Goal: Task Accomplishment & Management: Manage account settings

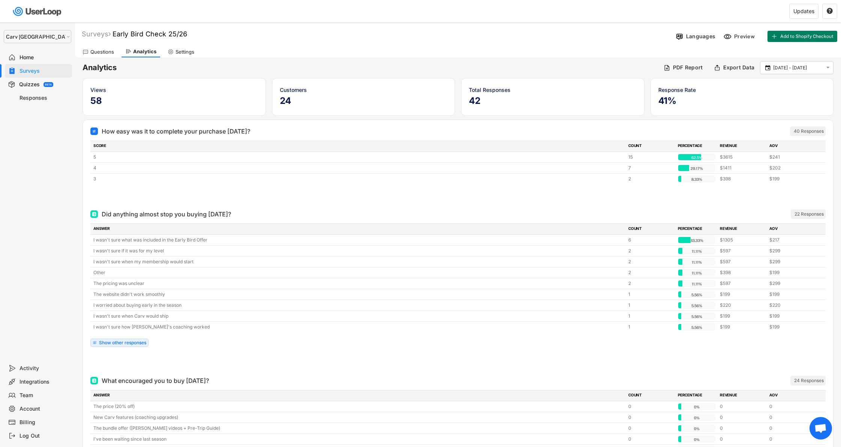
select select ""1348695171700984260__LOOKUP__1664546256262x474730326317858800""
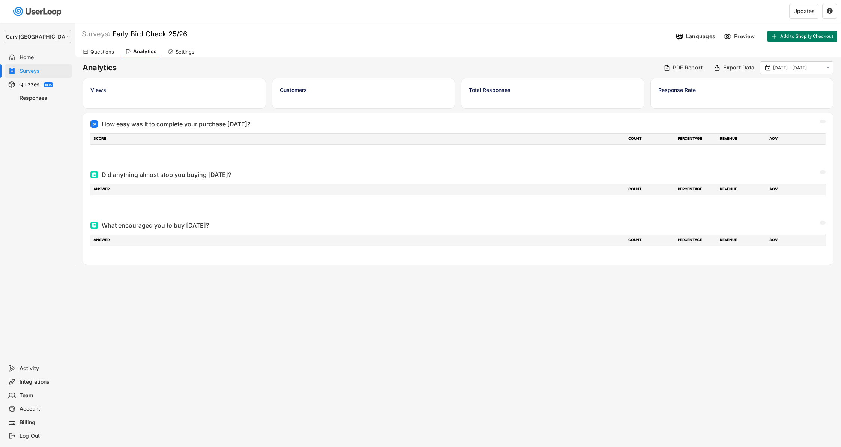
select select ""1348695171700984260__LOOKUP__1664546256262x474730326317858800""
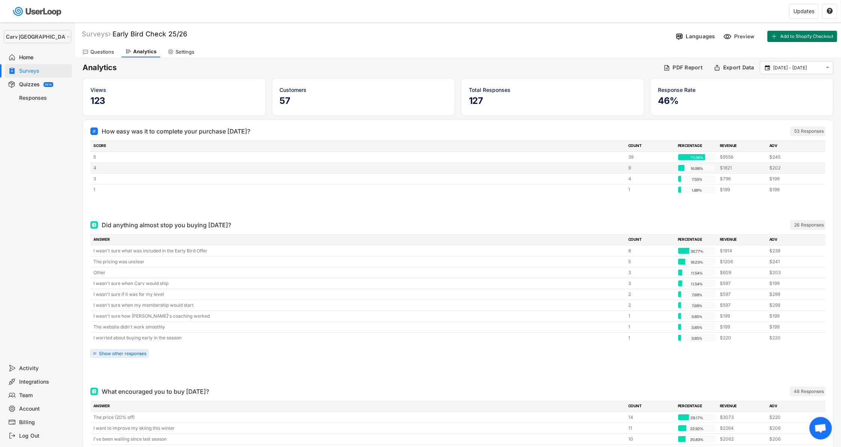
scroll to position [7, 0]
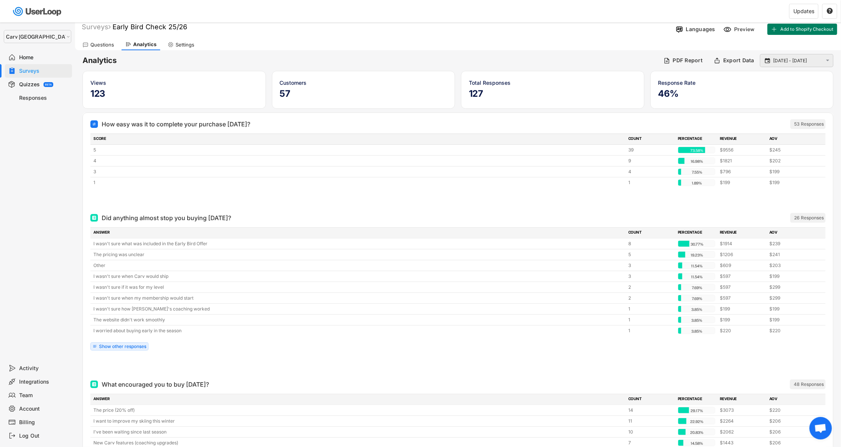
click at [779, 62] on input "[DATE] - [DATE]" at bounding box center [798, 61] width 50 height 8
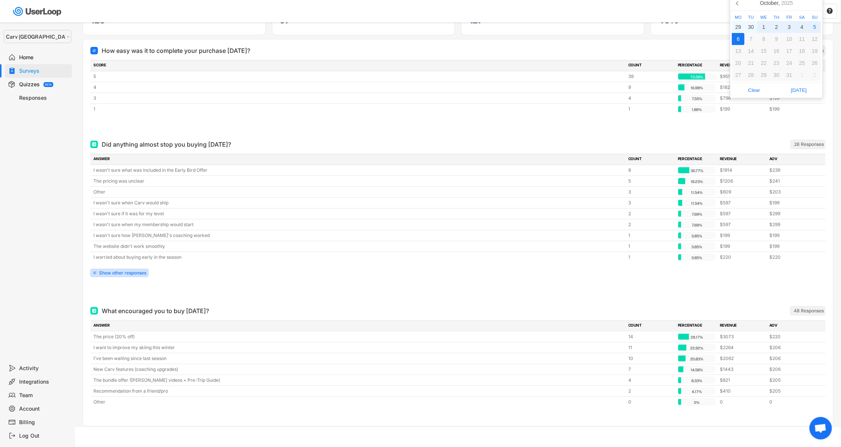
click at [142, 271] on div "Show other responses" at bounding box center [122, 273] width 47 height 5
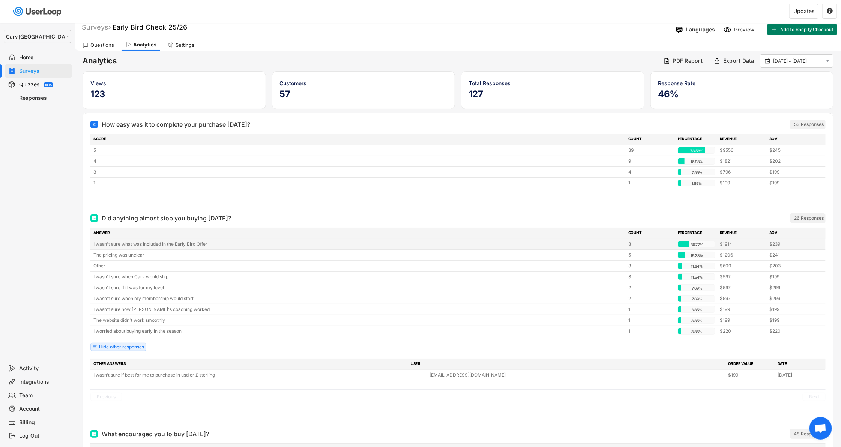
scroll to position [0, 0]
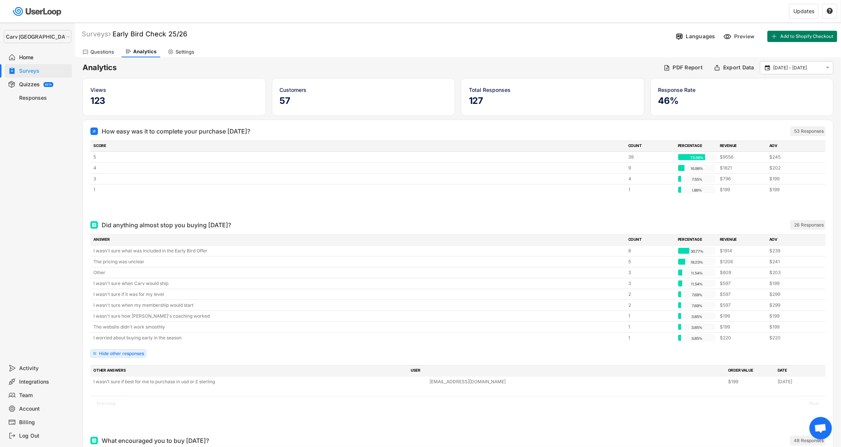
click at [97, 53] on div "Questions" at bounding box center [102, 52] width 24 height 6
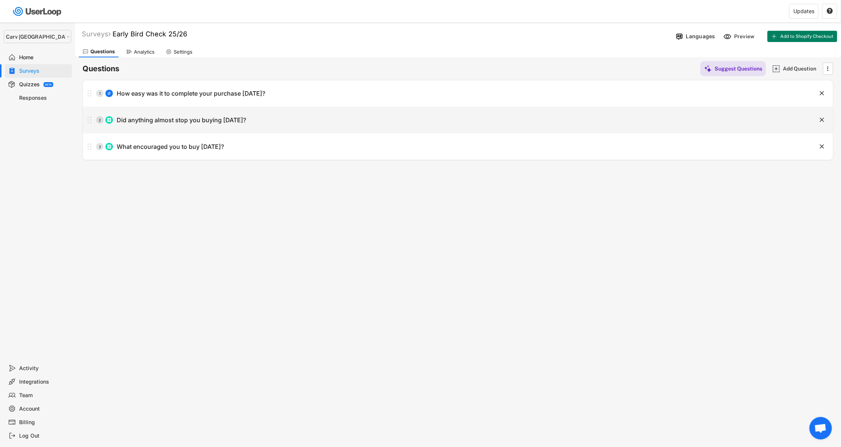
click at [246, 126] on div "2 Did anything almost stop you buying [DATE]?" at bounding box center [439, 120] width 713 height 15
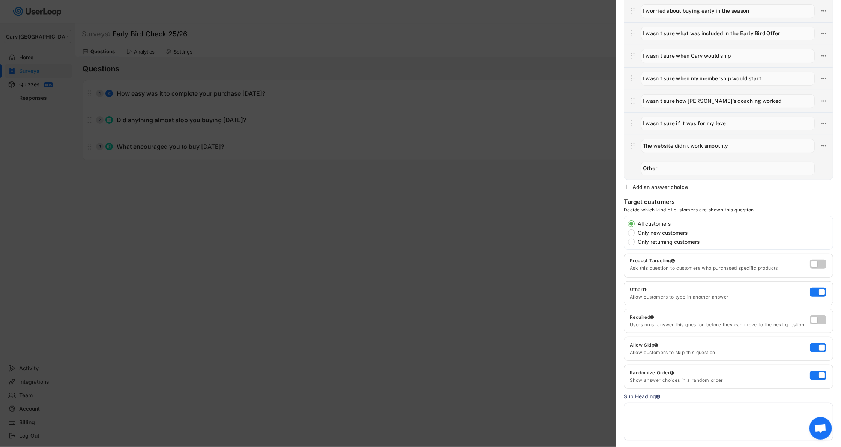
scroll to position [106, 0]
click at [820, 343] on label at bounding box center [816, 343] width 17 height 9
click at [0, 0] on input "checkbox" at bounding box center [0, 0] width 0 height 0
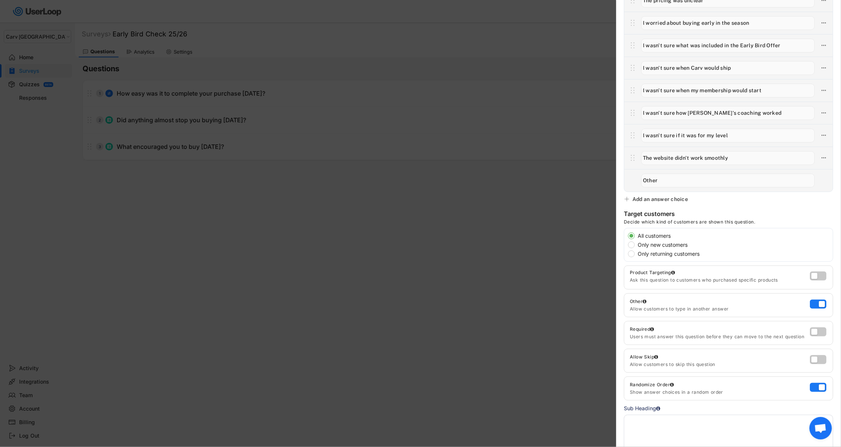
scroll to position [0, 0]
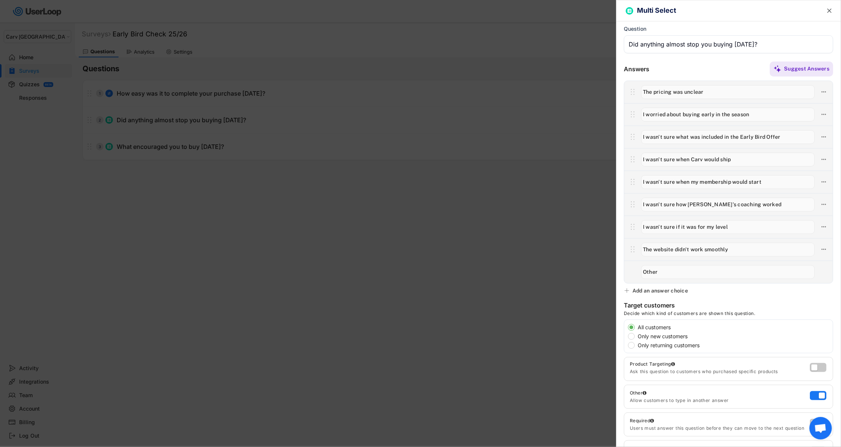
click at [676, 288] on div "Add an answer choice" at bounding box center [661, 290] width 56 height 7
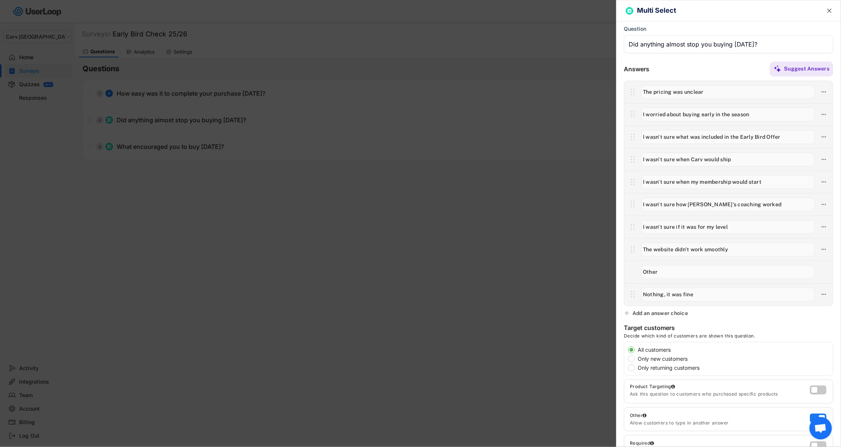
type input "Nothing, it was fine"
click at [510, 322] on div at bounding box center [420, 223] width 841 height 447
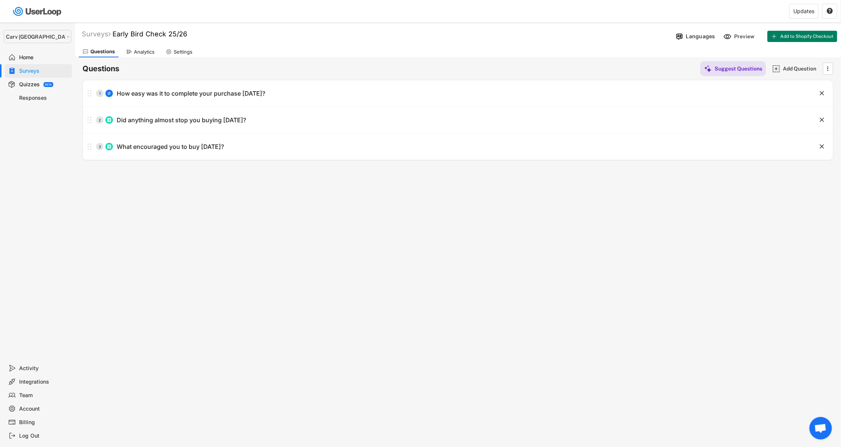
click at [37, 37] on select "Selet a store... Carv Carv USA Carv" at bounding box center [38, 36] width 68 height 13
select select ""1348695171700984260__LOOKUP__1662990825661x192652867951656960""
click at [4, 30] on select "Selet a store... Carv Carv USA Carv" at bounding box center [38, 36] width 68 height 13
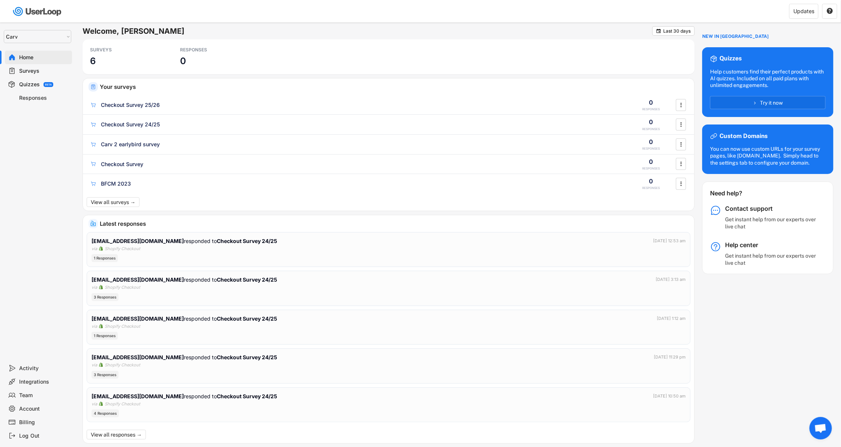
click at [35, 68] on div "Surveys" at bounding box center [45, 71] width 50 height 7
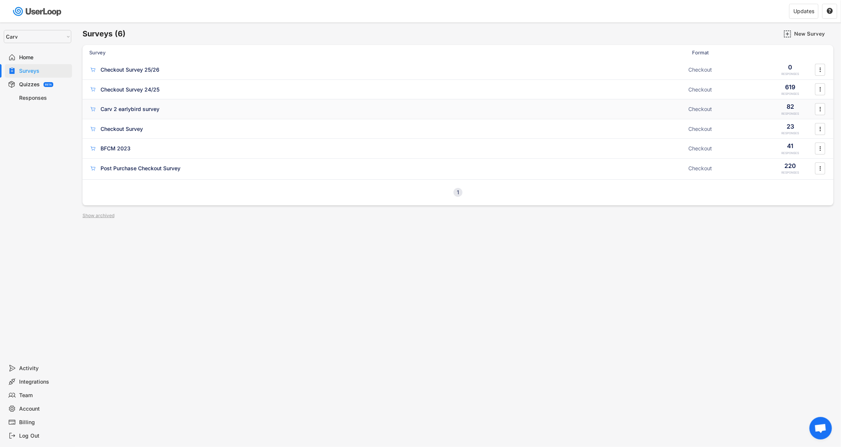
click at [203, 111] on div "Carv 2 earlybird survey" at bounding box center [386, 109] width 595 height 8
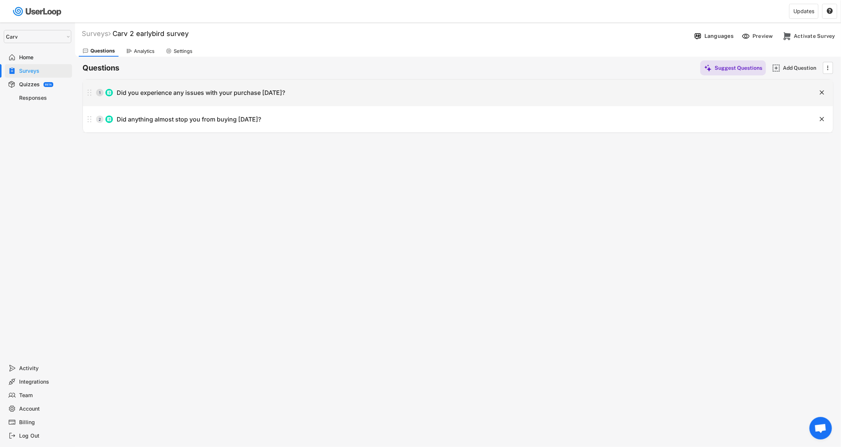
click at [194, 96] on div "1 Did you experience any issues with your purchase [DATE]?" at bounding box center [439, 92] width 713 height 15
type input "Did you experience any issues with your purchase [DATE]?"
type input "No, it was great!"
type input "Parts of the website didn't load"
type input "I wasn't sure how the purchase worked"
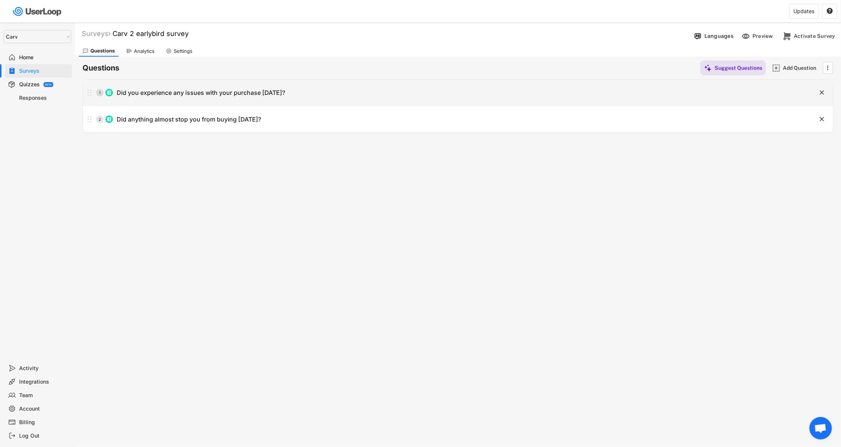
type input "I was confused about what I was buying"
type input "Other"
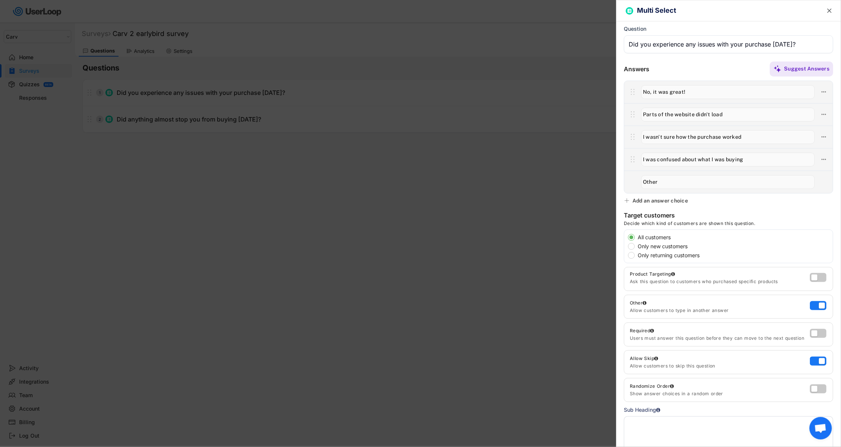
click at [170, 141] on div at bounding box center [420, 223] width 841 height 447
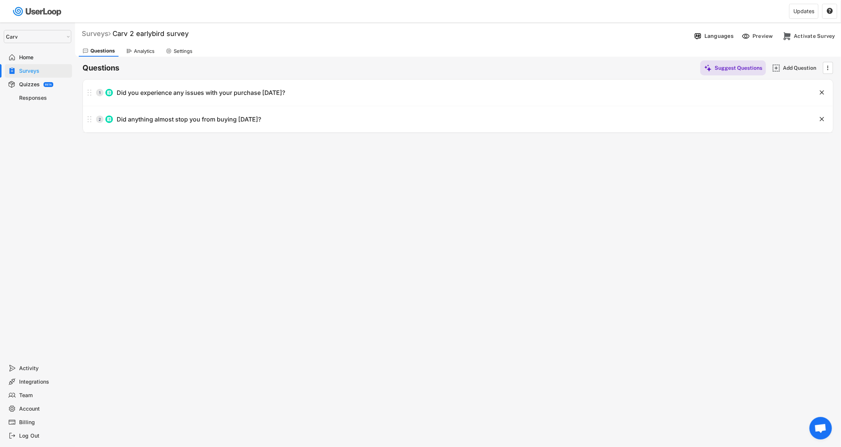
click at [96, 38] on div "Surveys" at bounding box center [96, 33] width 29 height 9
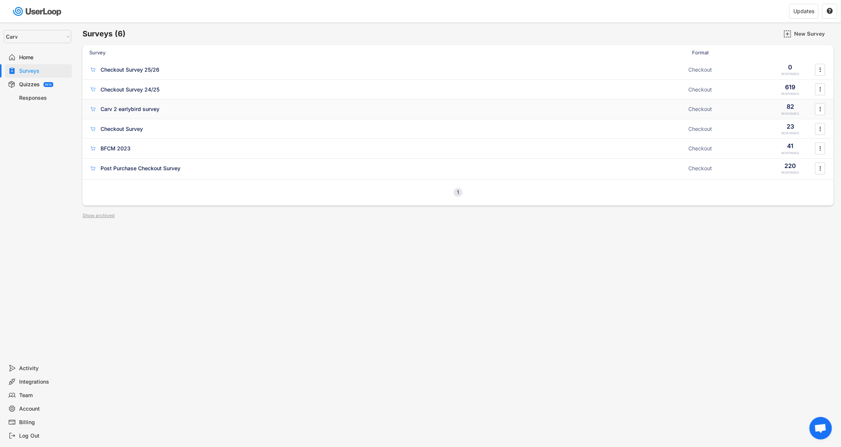
click at [170, 109] on div "Carv 2 earlybird survey" at bounding box center [386, 109] width 595 height 8
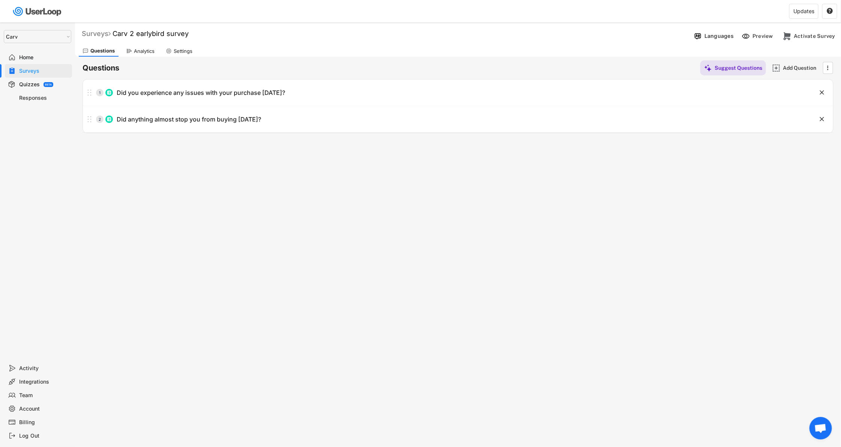
click at [89, 36] on div "Surveys" at bounding box center [96, 33] width 29 height 9
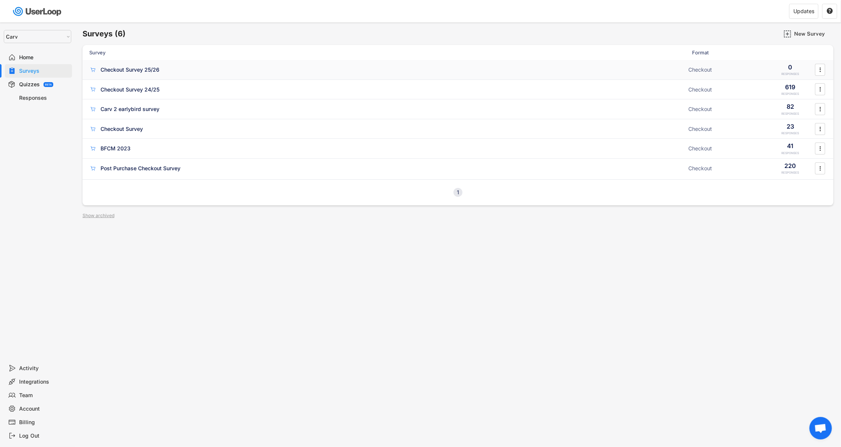
click at [130, 72] on div "Checkout Survey 25/26" at bounding box center [130, 70] width 59 height 8
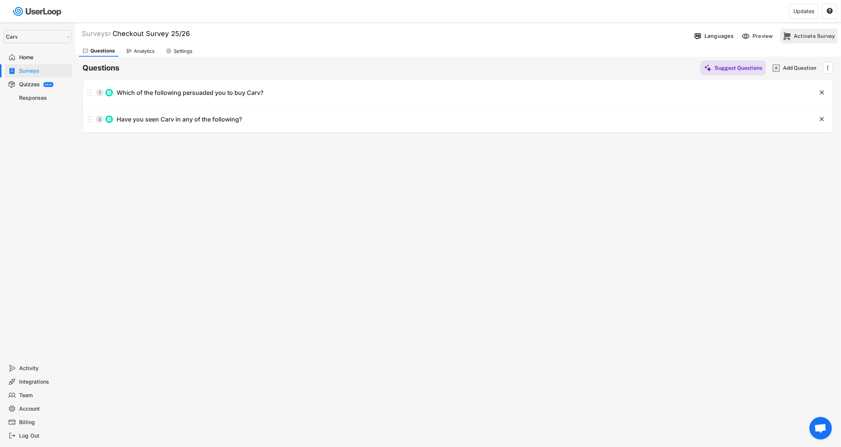
click at [798, 38] on div "Activate Survey" at bounding box center [815, 36] width 42 height 7
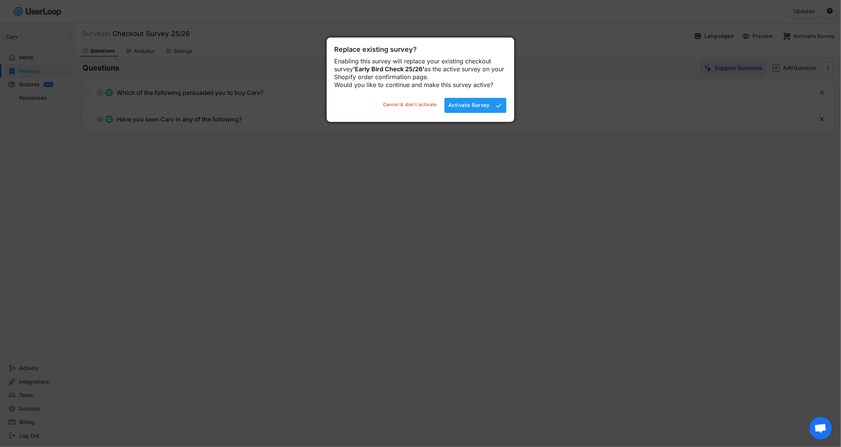
click at [466, 113] on div "Activate Survey" at bounding box center [469, 105] width 42 height 15
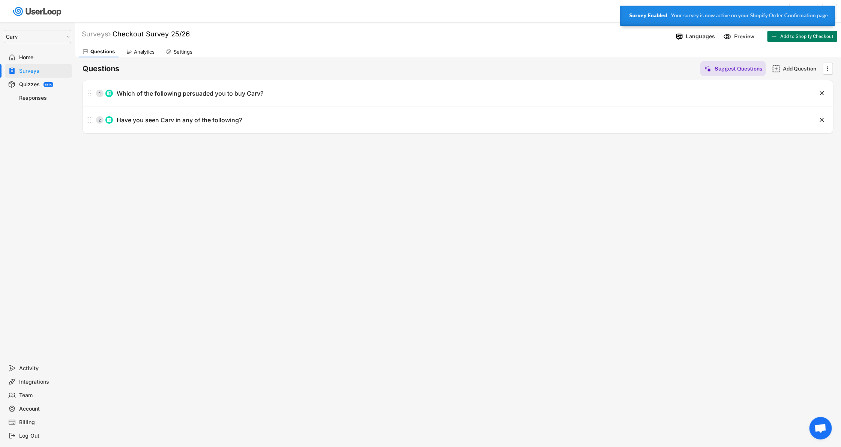
click at [179, 105] on div "1 Which of the following persuaded you to buy Carv? " at bounding box center [458, 93] width 750 height 26
type input "Which of the following persuaded you to buy Carv?"
type input "Recommended by a Carv user"
type input "Carv's Youtube"
type input "Social media ad"
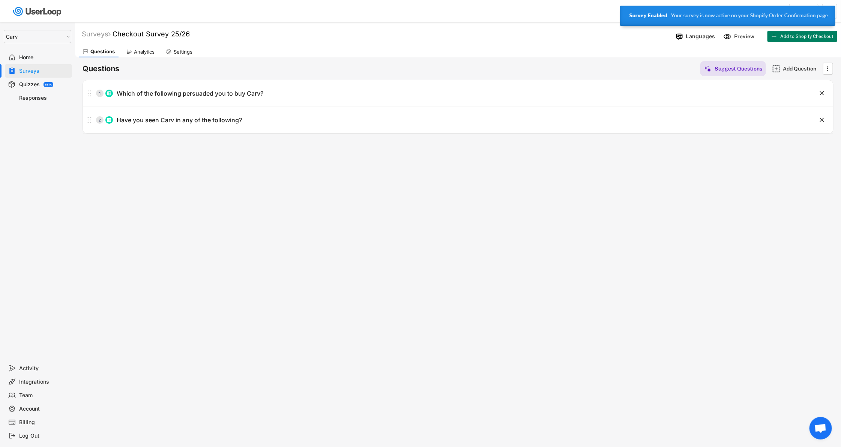
type input "Instructor/patroller recommendation"
type input "Retail store"
type input "Carv's eamil"
type input "Podcast"
type input "Carv's Instagram/Facebook/TikTok"
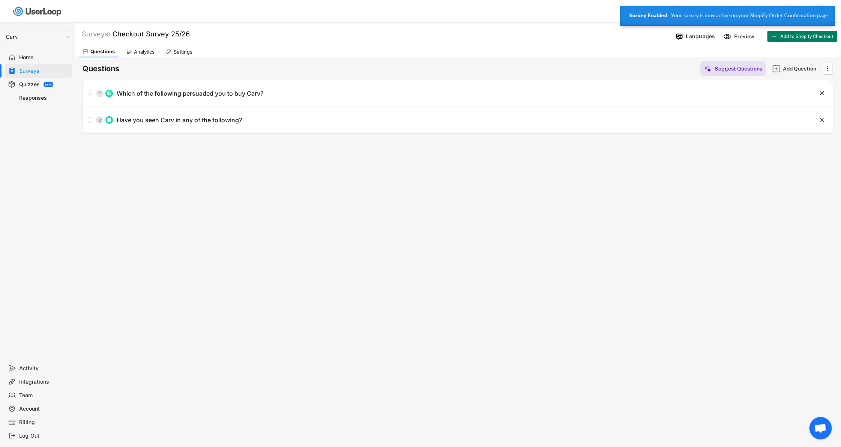
type input "Social media influencer (not Carv account)"
type input "Events (resort demo / expo)"
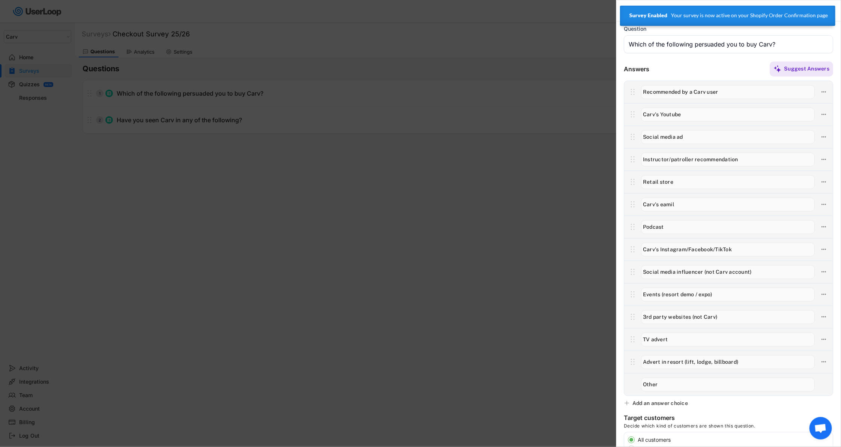
click at [321, 212] on div at bounding box center [420, 223] width 841 height 447
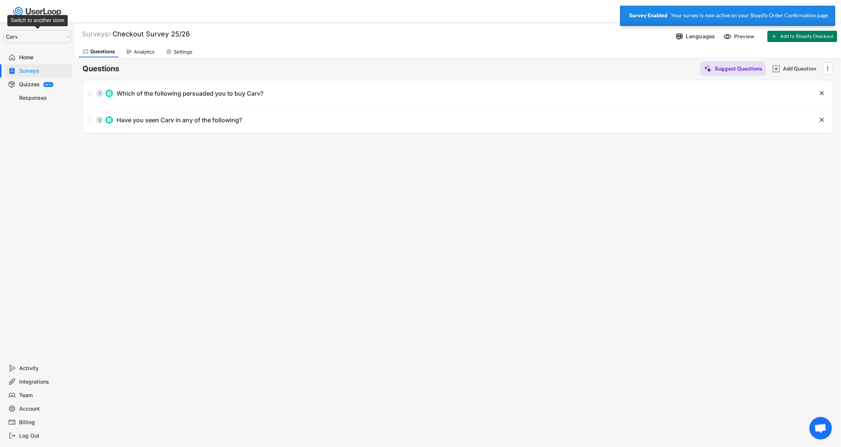
click at [30, 37] on select "Selet a store... Carv Carv USA Carv" at bounding box center [38, 36] width 68 height 13
select select ""1348695171700984260__LOOKUP__1664548048980x661388971389485000""
click at [4, 30] on select "Selet a store... Carv Carv USA Carv" at bounding box center [38, 36] width 68 height 13
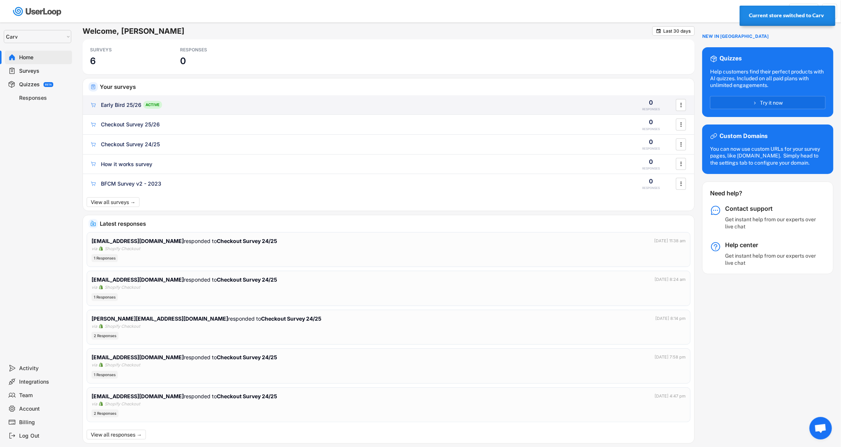
click at [128, 110] on div "Early Bird 25/26 ACTIVE 0 RESPONSES " at bounding box center [389, 105] width 612 height 20
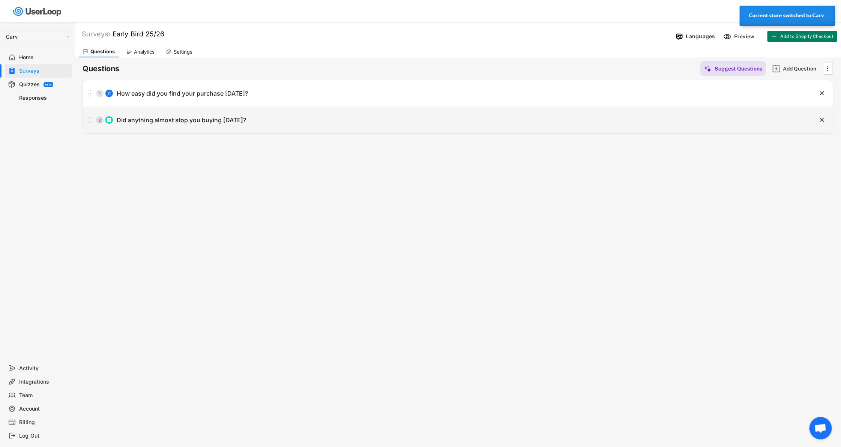
click at [299, 119] on div "2 Did anything almost stop you buying [DATE]?" at bounding box center [439, 120] width 713 height 15
type input "Did anything almost stop you buying [DATE]?"
type input "The pricing was unclear"
type input "I was worried about buying early in the season"
type input "I wasn't sure what was included in the Early Bird offer"
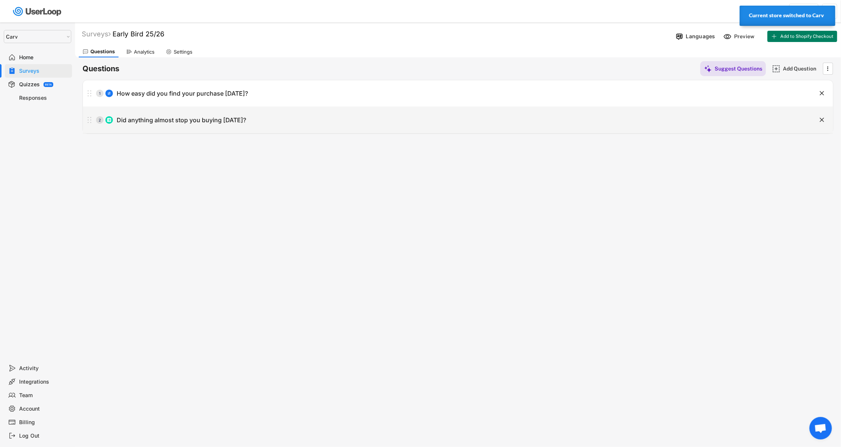
type input "I wasn't sure when Carv would ship"
type input "I wasn't sure when my membership would start"
type input "I wasn't sure how [PERSON_NAME]'s coaching worked"
type input "I wasn't sure if it was for my level"
type input "The website didn't work correctly"
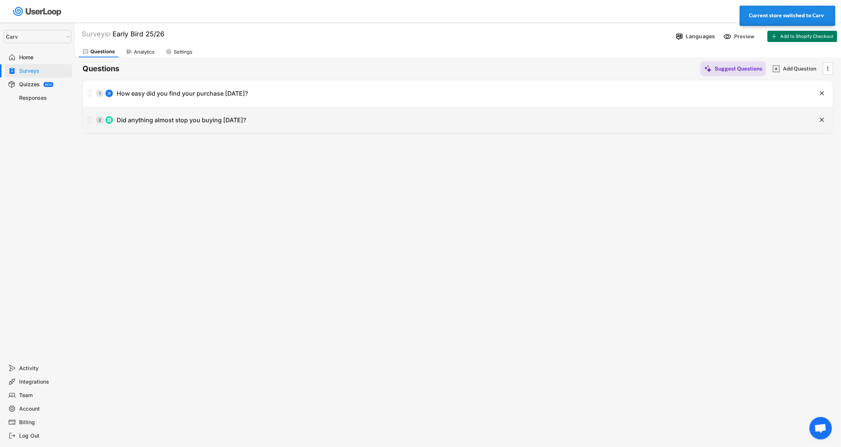
type input "Other"
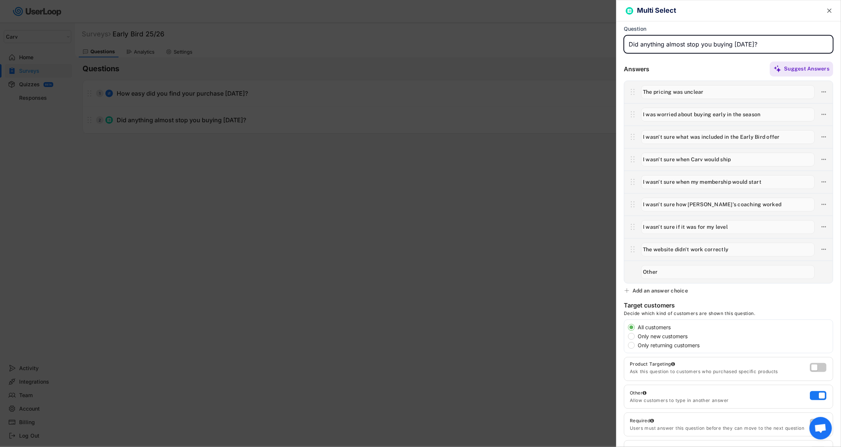
click at [684, 273] on input "input" at bounding box center [728, 272] width 174 height 14
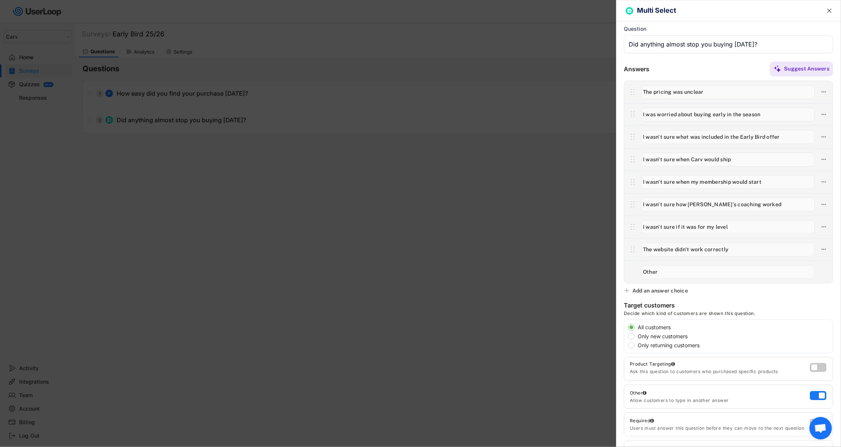
click at [665, 293] on div "Add an answer choice" at bounding box center [661, 290] width 56 height 7
type input "Other"
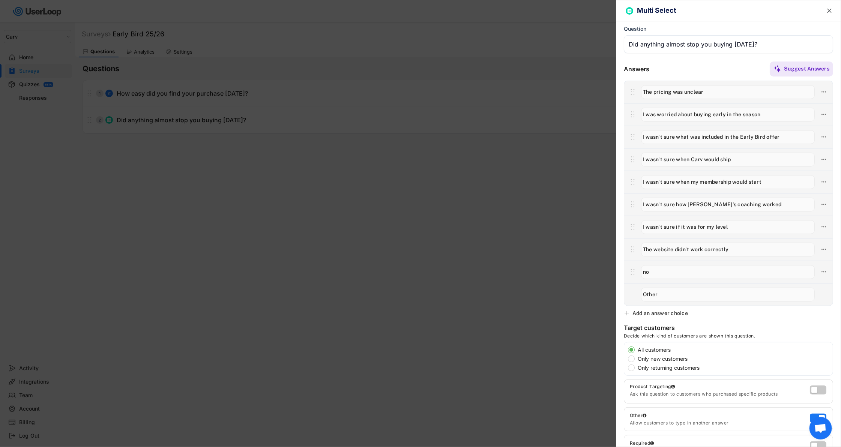
type input "n"
click at [663, 273] on input "input" at bounding box center [728, 272] width 174 height 14
type input "Nothing, it was fine"
click at [831, 14] on div "Multi Select " at bounding box center [728, 10] width 224 height 21
click at [831, 7] on text "" at bounding box center [829, 11] width 5 height 8
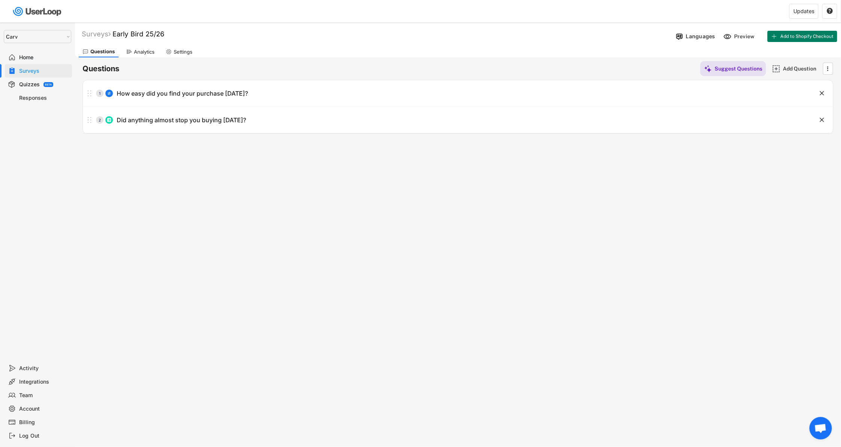
click at [133, 51] on div "Analytics" at bounding box center [140, 51] width 36 height 11
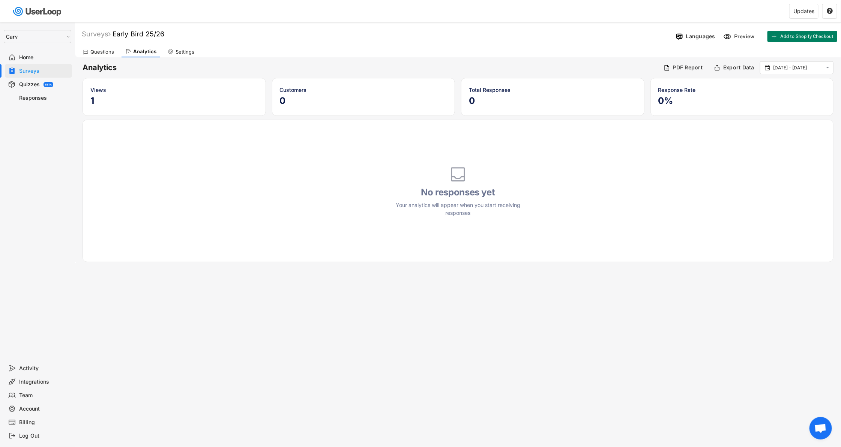
click at [104, 48] on div "Questions" at bounding box center [98, 51] width 39 height 11
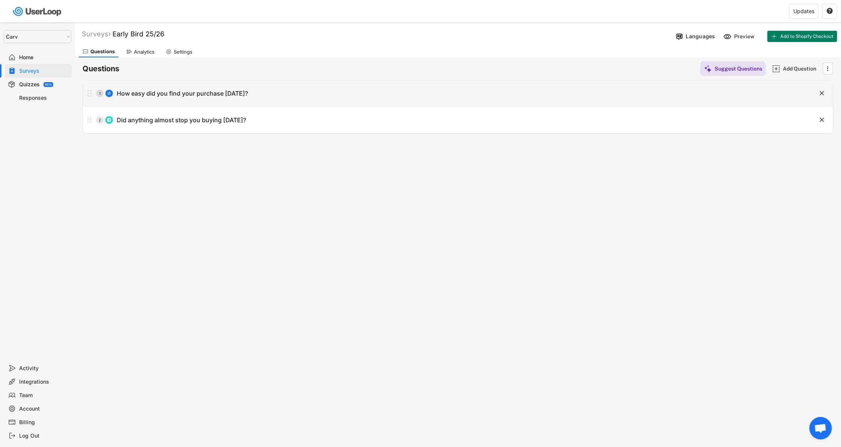
click at [168, 86] on div "1 How easy did you find your purchase [DATE]?" at bounding box center [439, 93] width 713 height 15
type input "How easy did you find your purchase [DATE]?"
select select ""1_5""
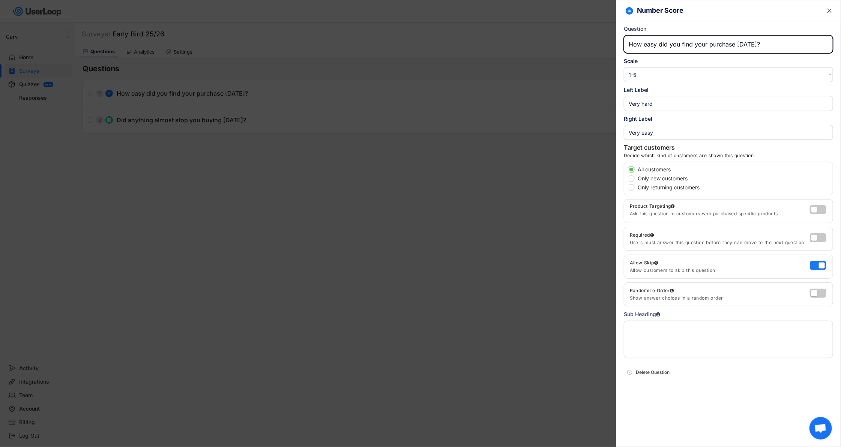
click at [474, 248] on div at bounding box center [420, 223] width 841 height 447
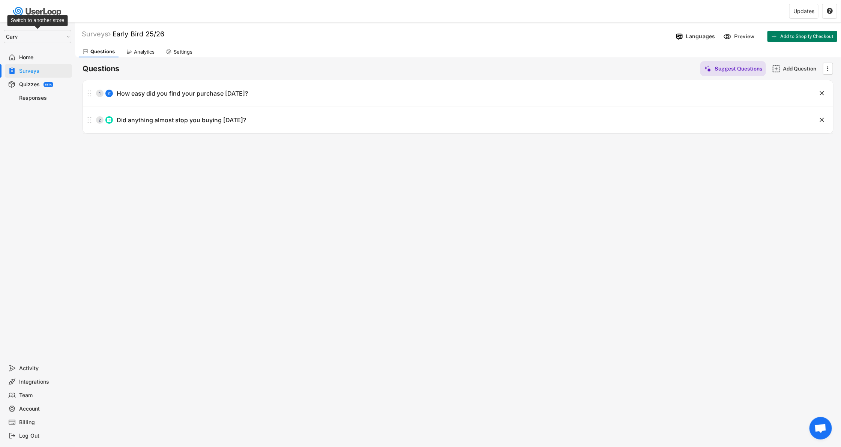
click at [42, 35] on select "Selet a store... Carv Carv USA Carv" at bounding box center [38, 36] width 68 height 13
select select ""1348695171700984260__LOOKUP__1664546256262x474730326317858800""
click at [4, 30] on select "Selet a store... Carv Carv USA Carv" at bounding box center [38, 36] width 68 height 13
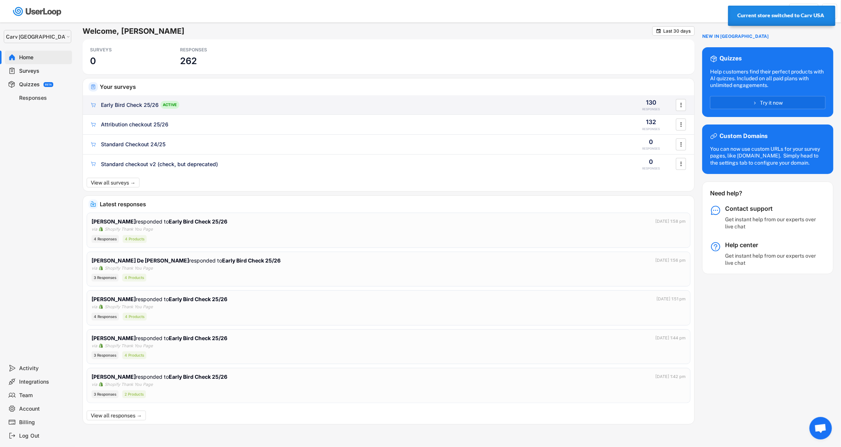
click at [121, 102] on div "Early Bird Check 25/26" at bounding box center [130, 105] width 58 height 8
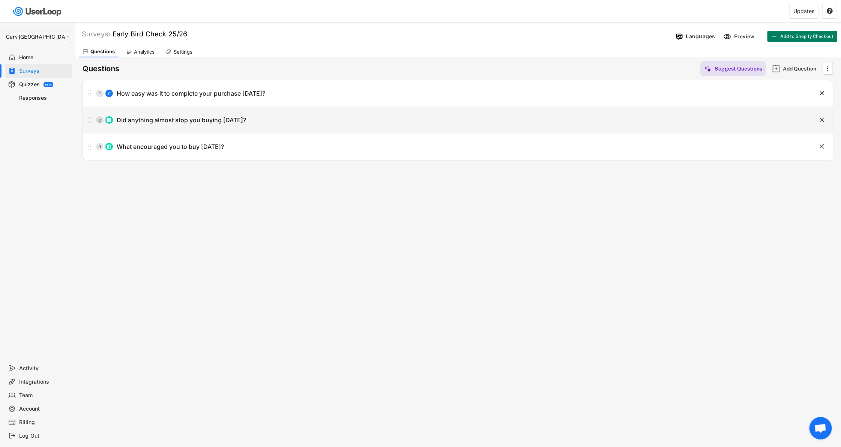
click at [201, 114] on div "2 Did anything almost stop you buying [DATE]?" at bounding box center [439, 120] width 713 height 15
type input "Did anything almost stop you buying [DATE]?"
type input "I worried about buying early in the season"
type input "I wasn't sure what was included in the Early Bird Offer"
type input "The website didn't work smoothly"
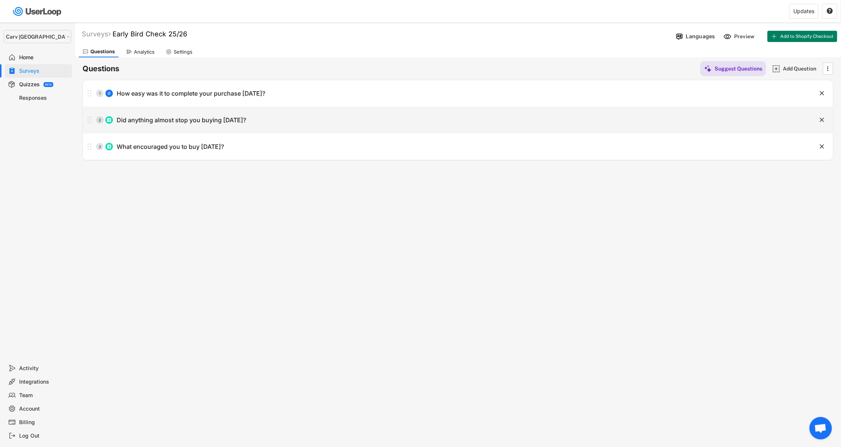
type input "Other"
type input "Nothing, it was fine"
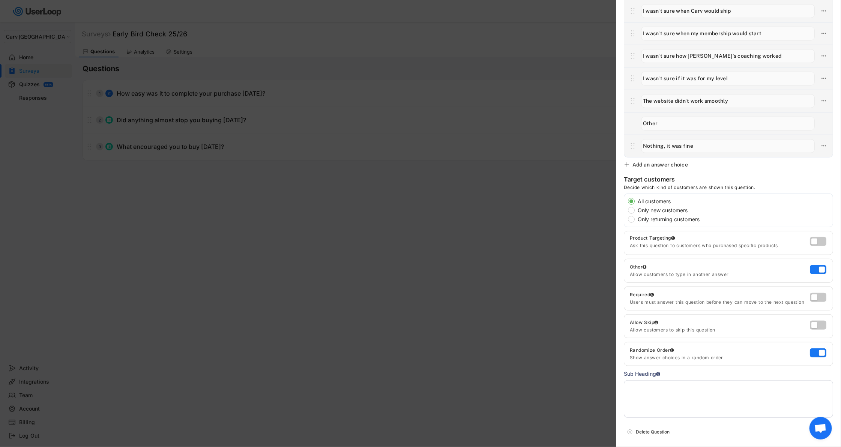
scroll to position [176, 0]
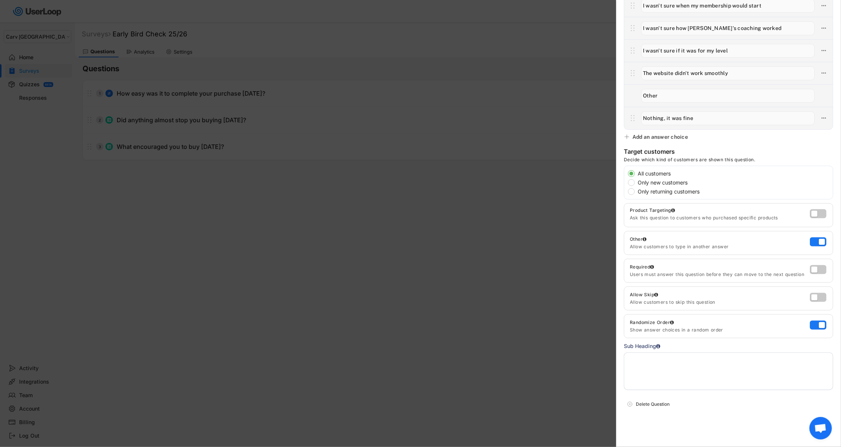
click at [546, 285] on div at bounding box center [420, 223] width 841 height 447
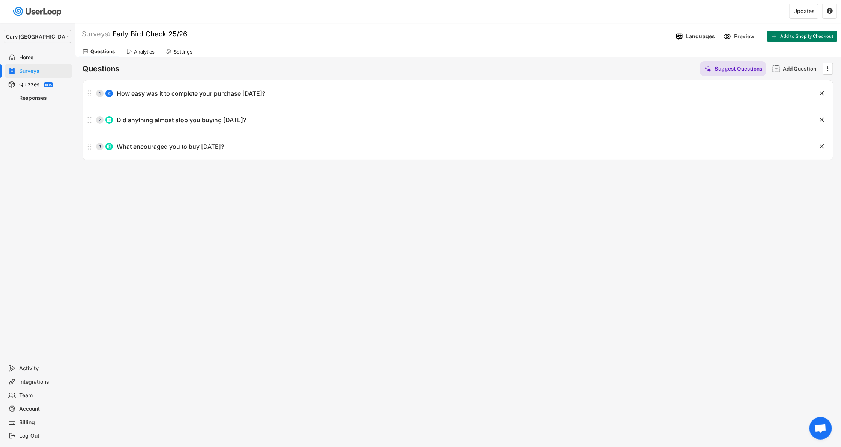
click at [138, 50] on div "Analytics" at bounding box center [144, 52] width 21 height 6
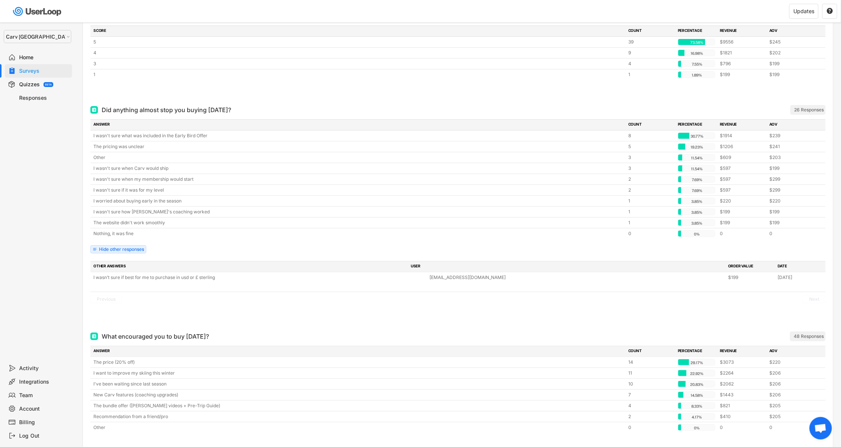
scroll to position [140, 0]
